Goal: Transaction & Acquisition: Purchase product/service

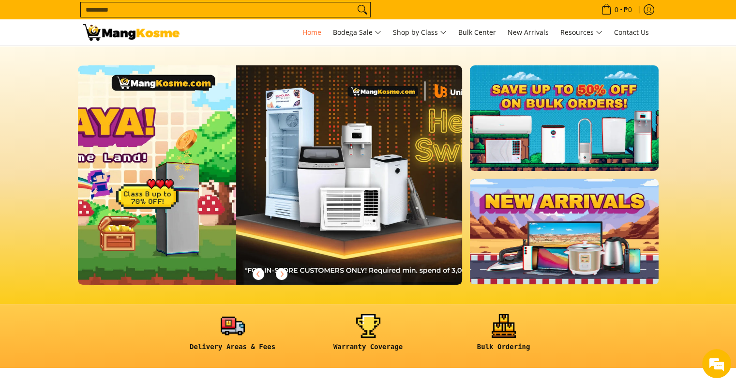
click at [250, 257] on div at bounding box center [621, 174] width 1538 height 219
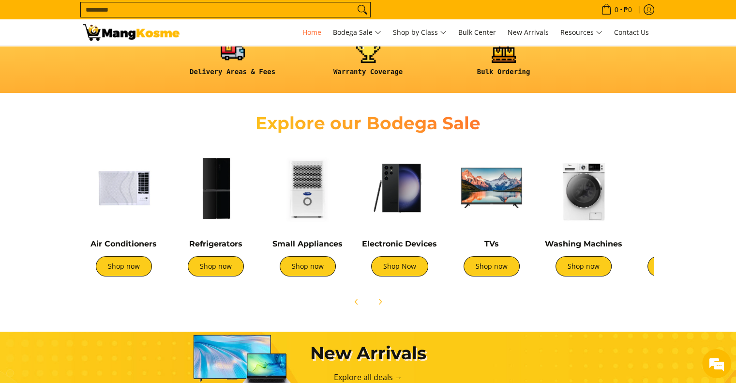
scroll to position [260, 0]
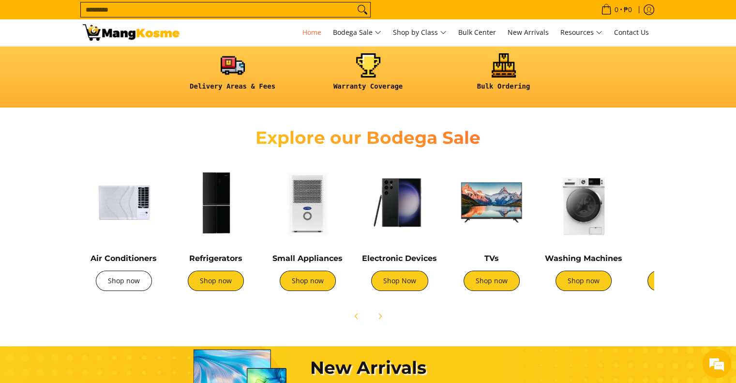
click at [130, 281] on link "Shop now" at bounding box center [124, 280] width 56 height 20
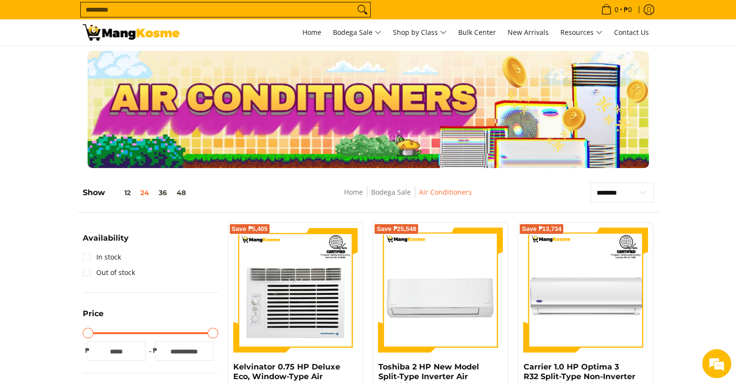
click at [130, 281] on div "Availability In stock Out of stock" at bounding box center [150, 262] width 135 height 61
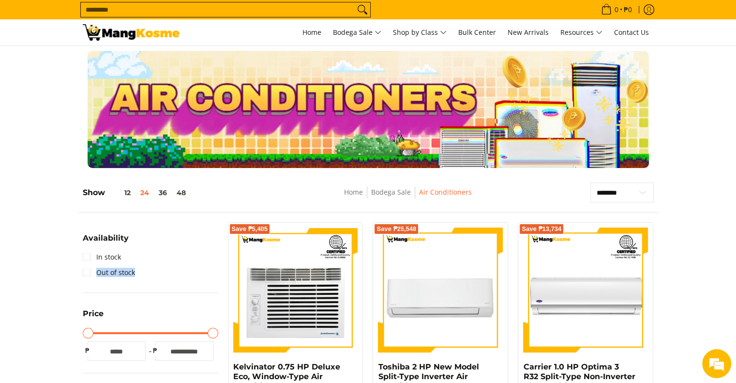
click at [130, 281] on div "Availability In stock Out of stock" at bounding box center [150, 262] width 135 height 61
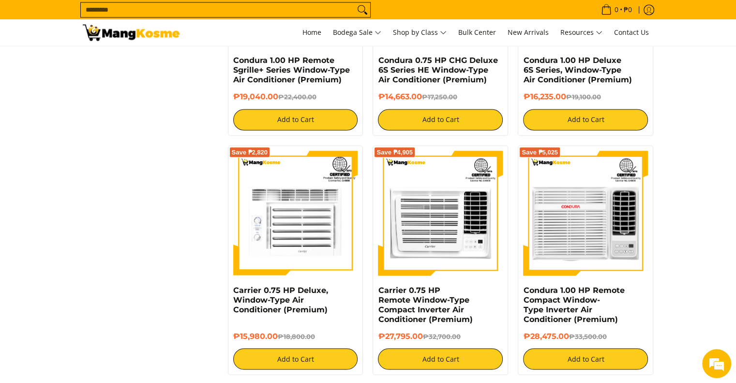
scroll to position [1460, 0]
